Goal: Find specific page/section: Find specific page/section

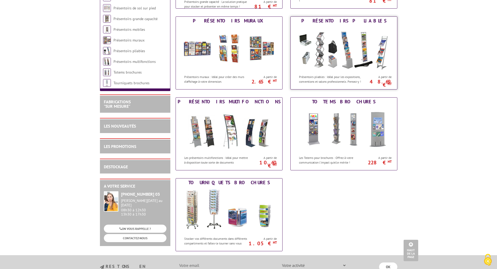
scroll to position [235, 0]
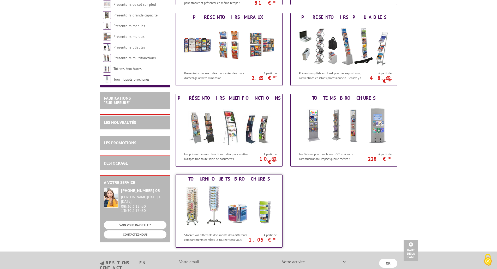
click at [226, 180] on div "Tourniquets brochures" at bounding box center [229, 179] width 104 height 6
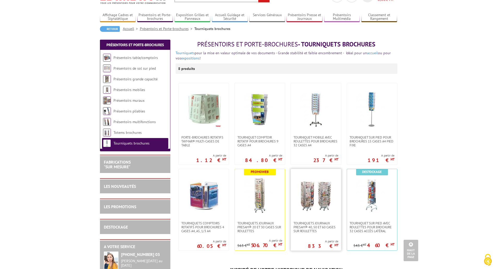
scroll to position [26, 0]
